Goal: Task Accomplishment & Management: Manage account settings

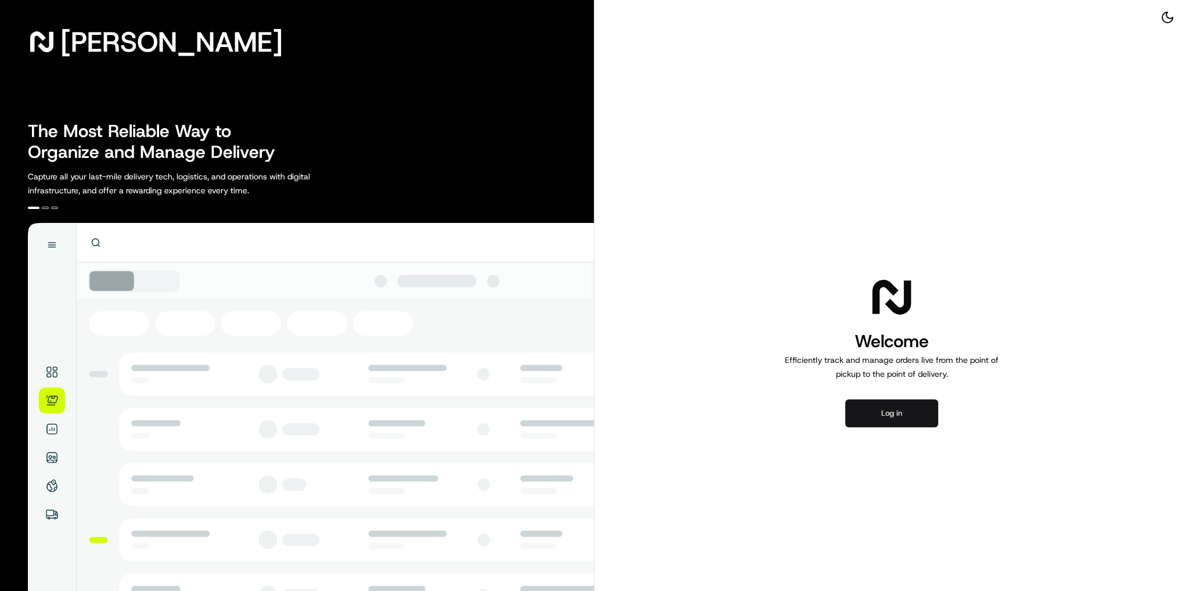
click at [864, 406] on button "Log in" at bounding box center [892, 414] width 93 height 28
